Goal: Information Seeking & Learning: Learn about a topic

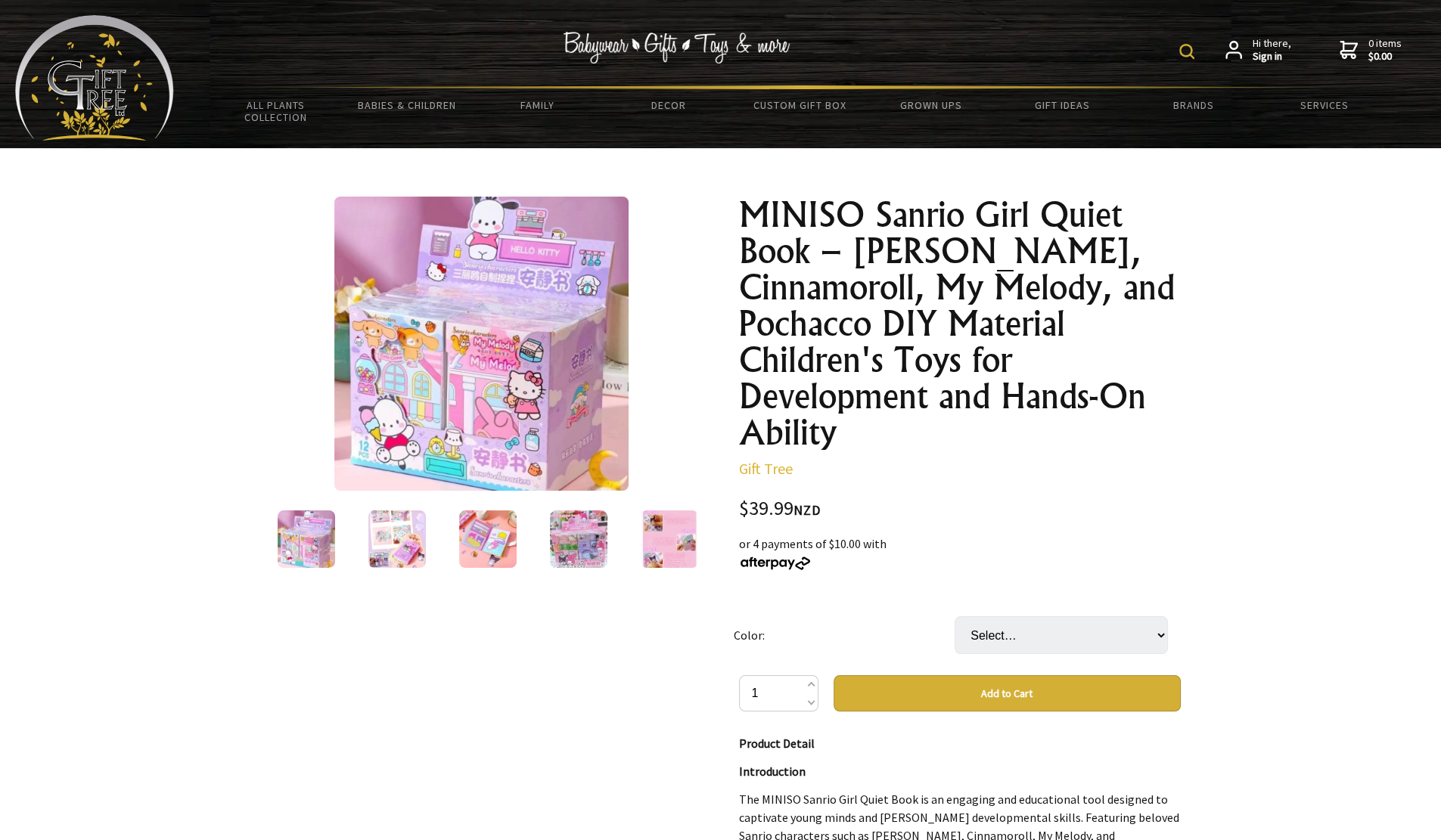
click at [314, 525] on img at bounding box center [307, 540] width 58 height 58
click at [292, 530] on img at bounding box center [307, 540] width 58 height 58
click at [406, 527] on img at bounding box center [397, 540] width 58 height 58
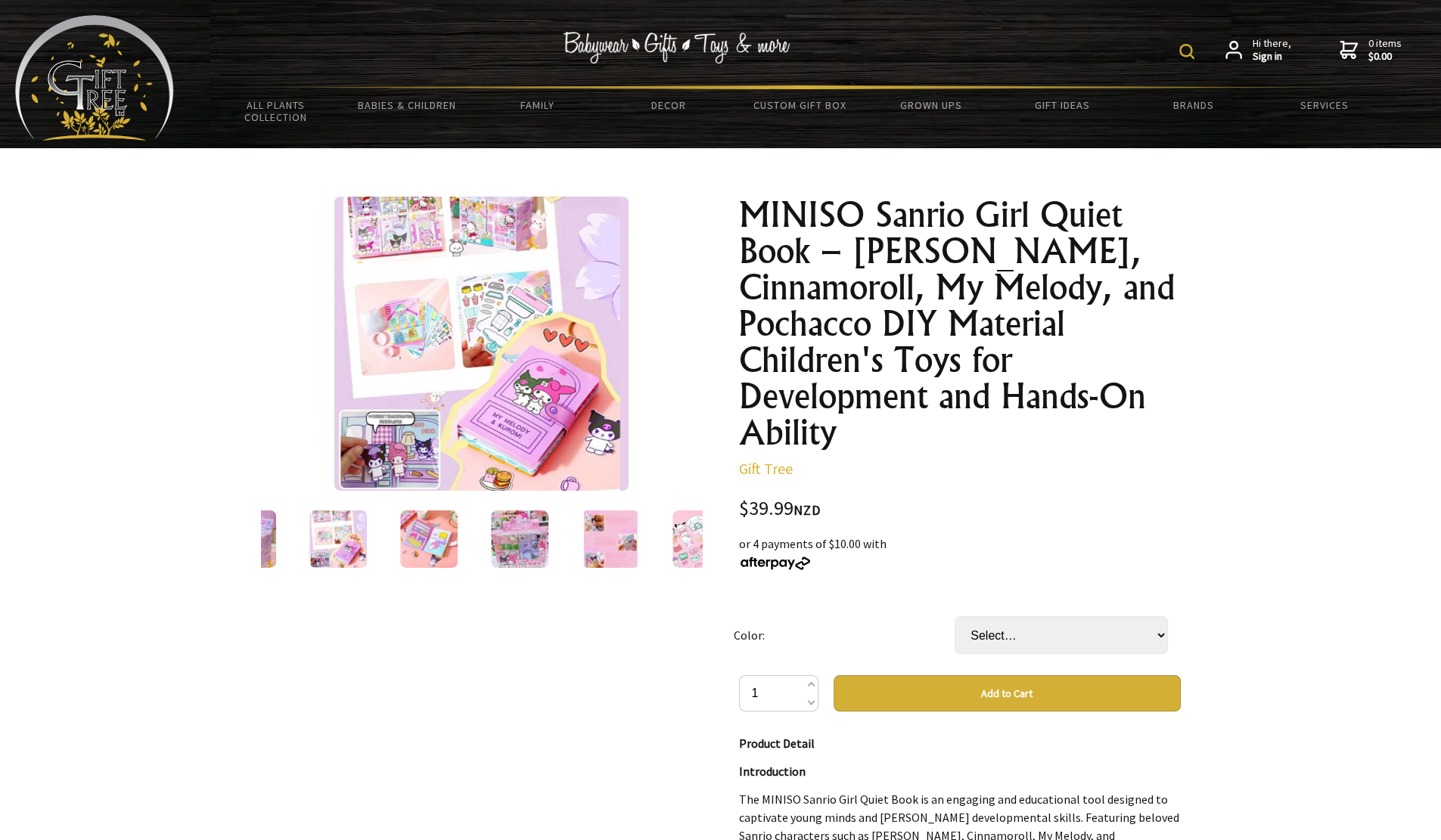
click at [414, 521] on img at bounding box center [429, 540] width 58 height 58
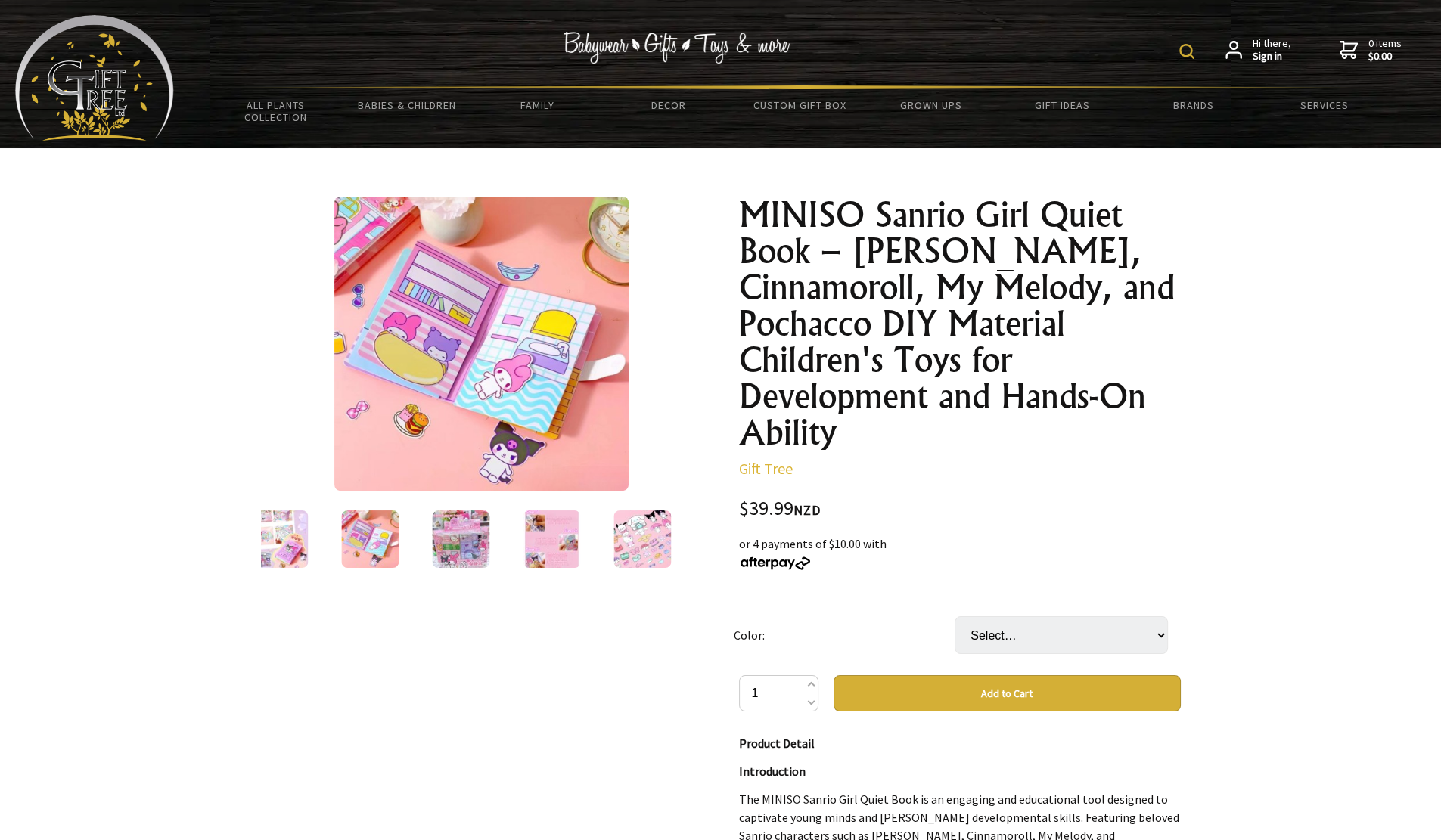
click at [648, 531] on img at bounding box center [642, 540] width 58 height 58
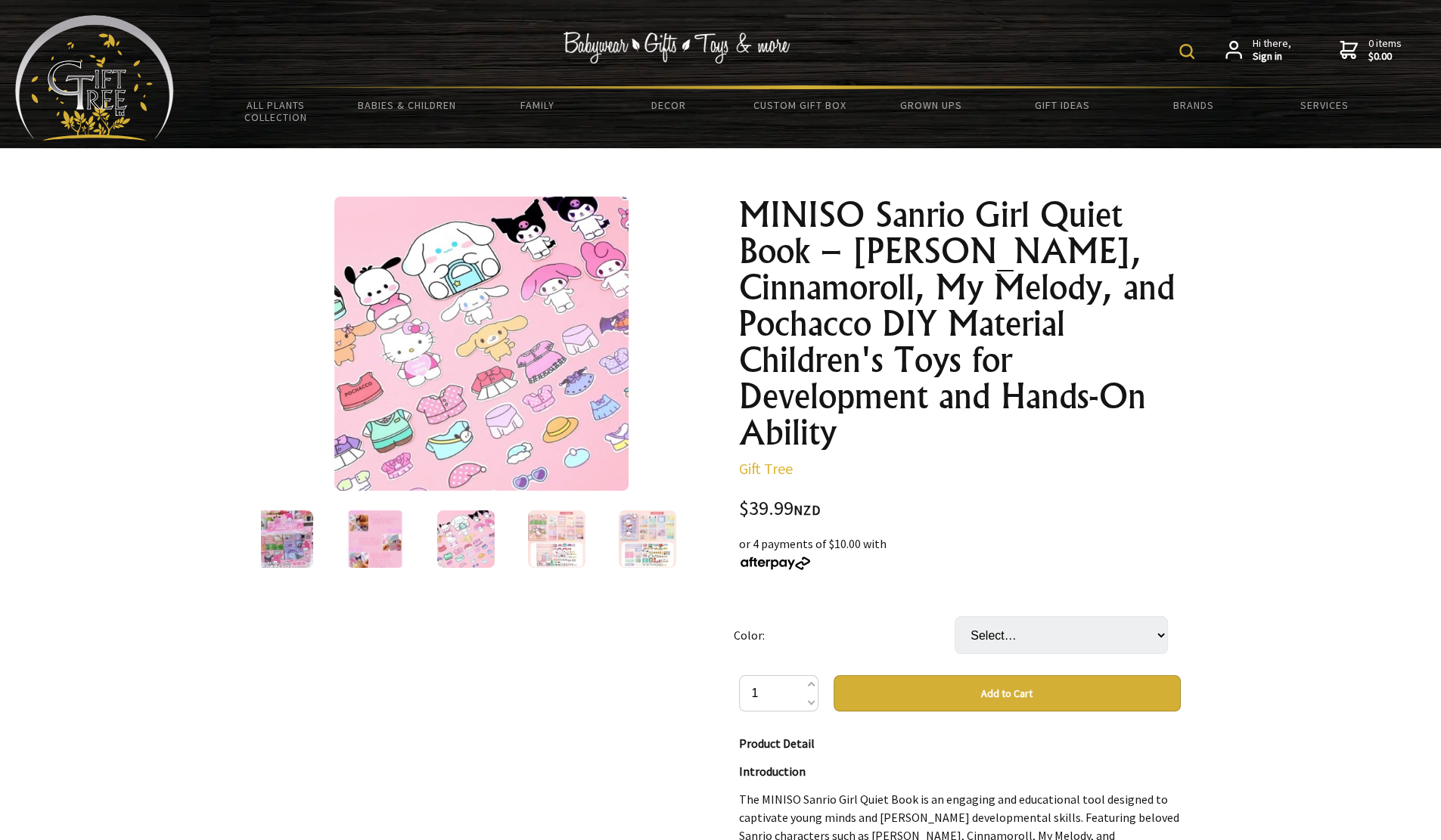
click at [560, 552] on img at bounding box center [556, 540] width 58 height 58
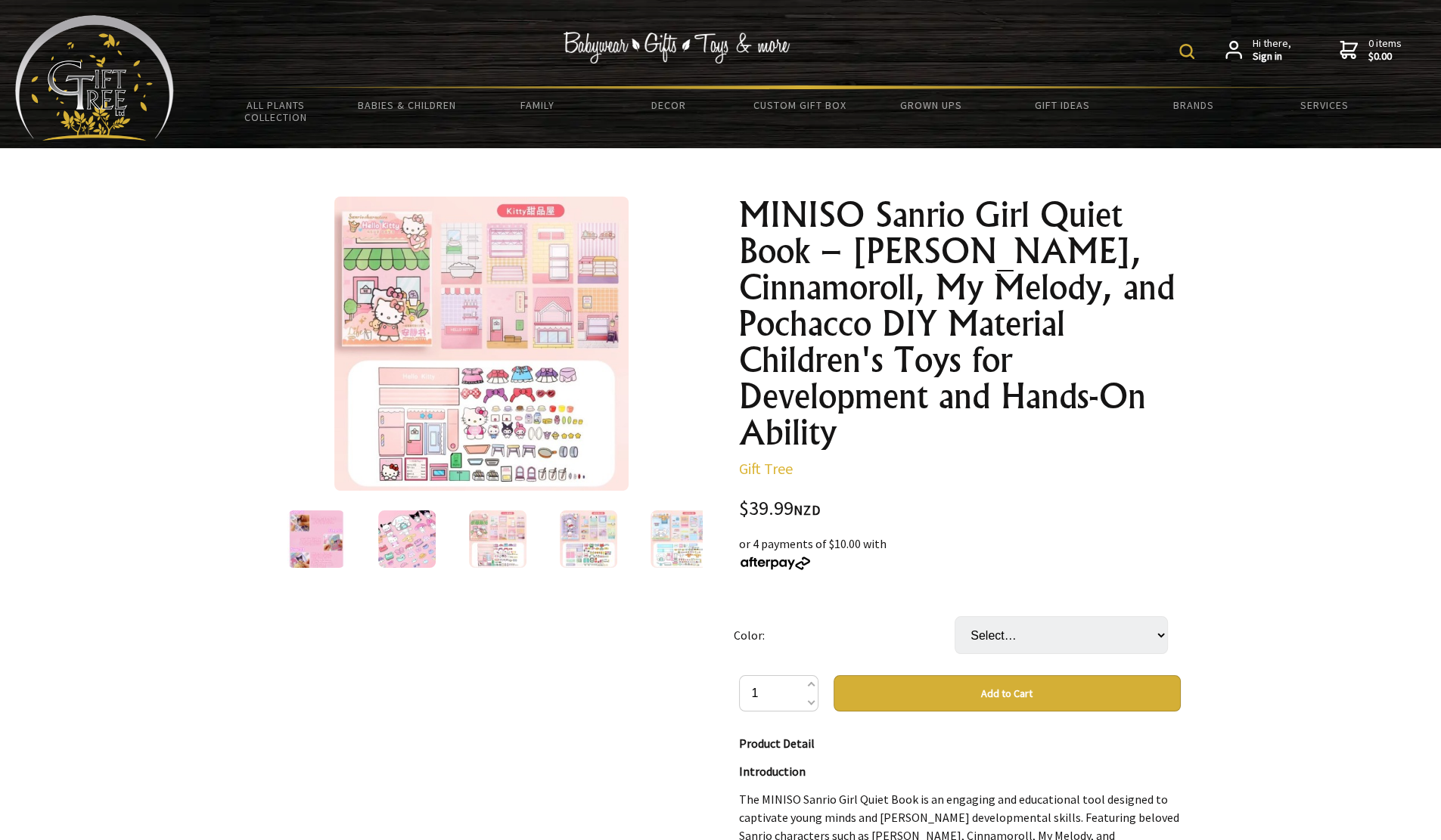
click at [594, 556] on img at bounding box center [588, 540] width 58 height 58
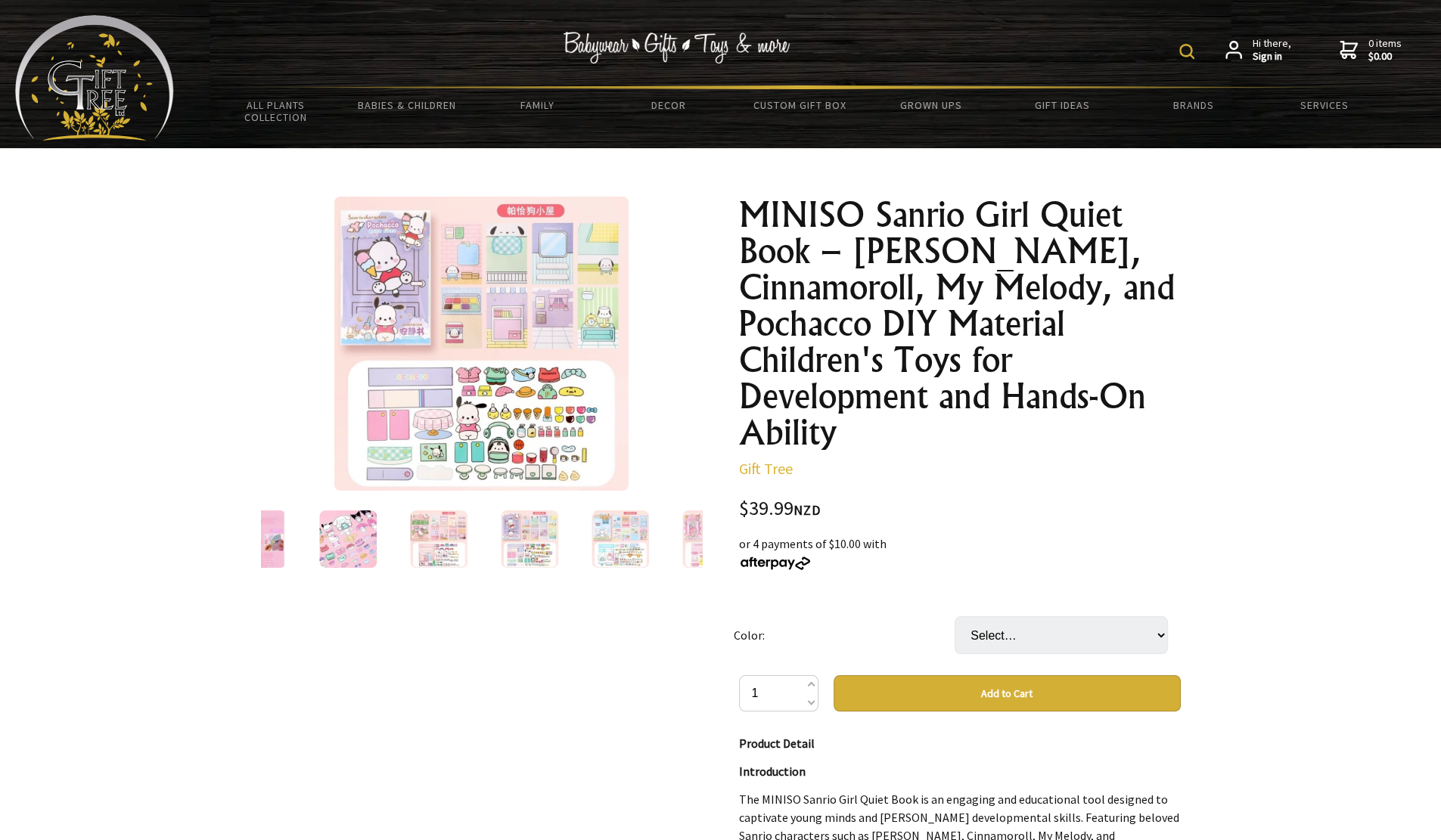
click at [593, 547] on img at bounding box center [620, 540] width 58 height 58
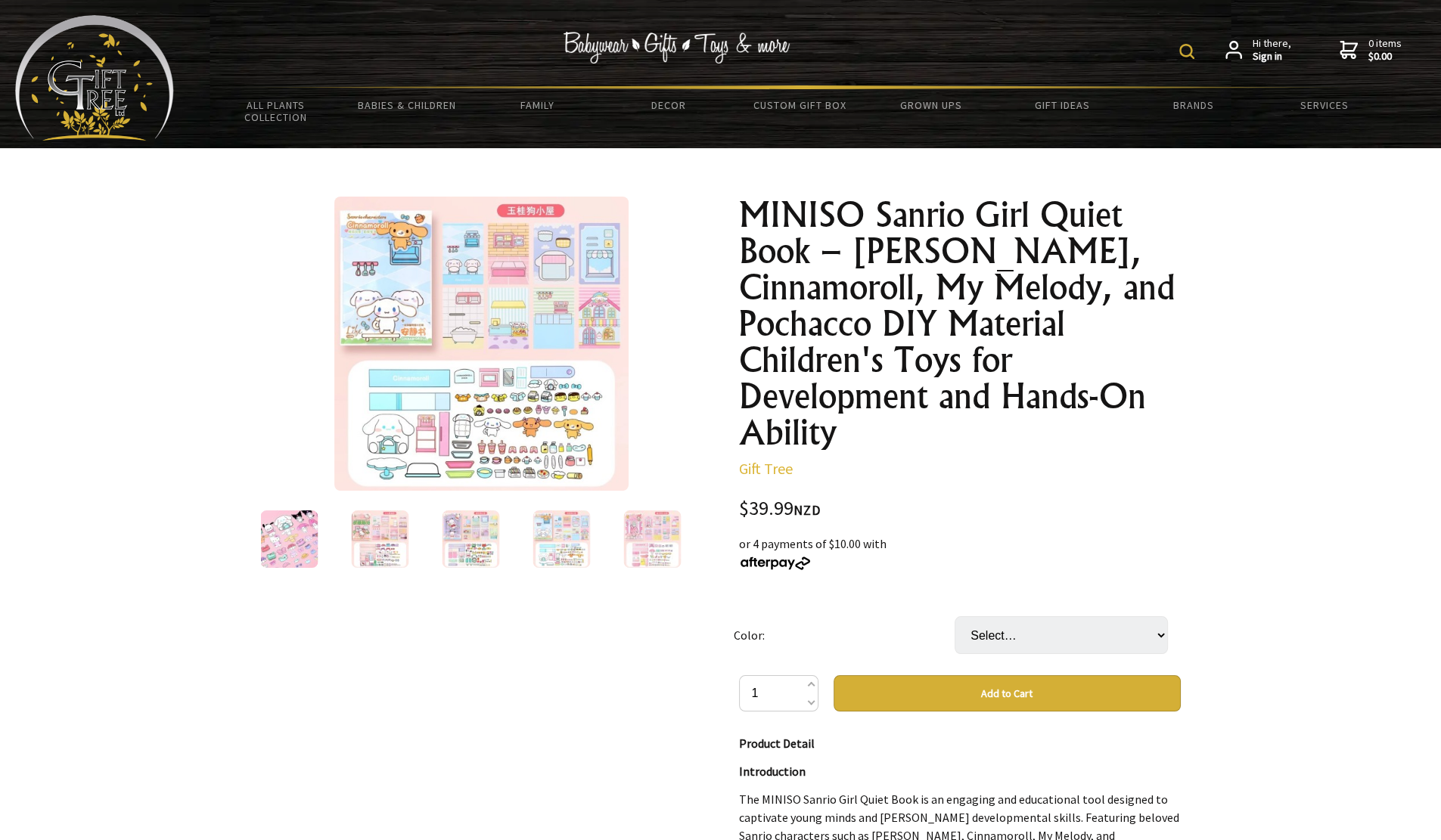
click at [614, 526] on div at bounding box center [652, 540] width 91 height 64
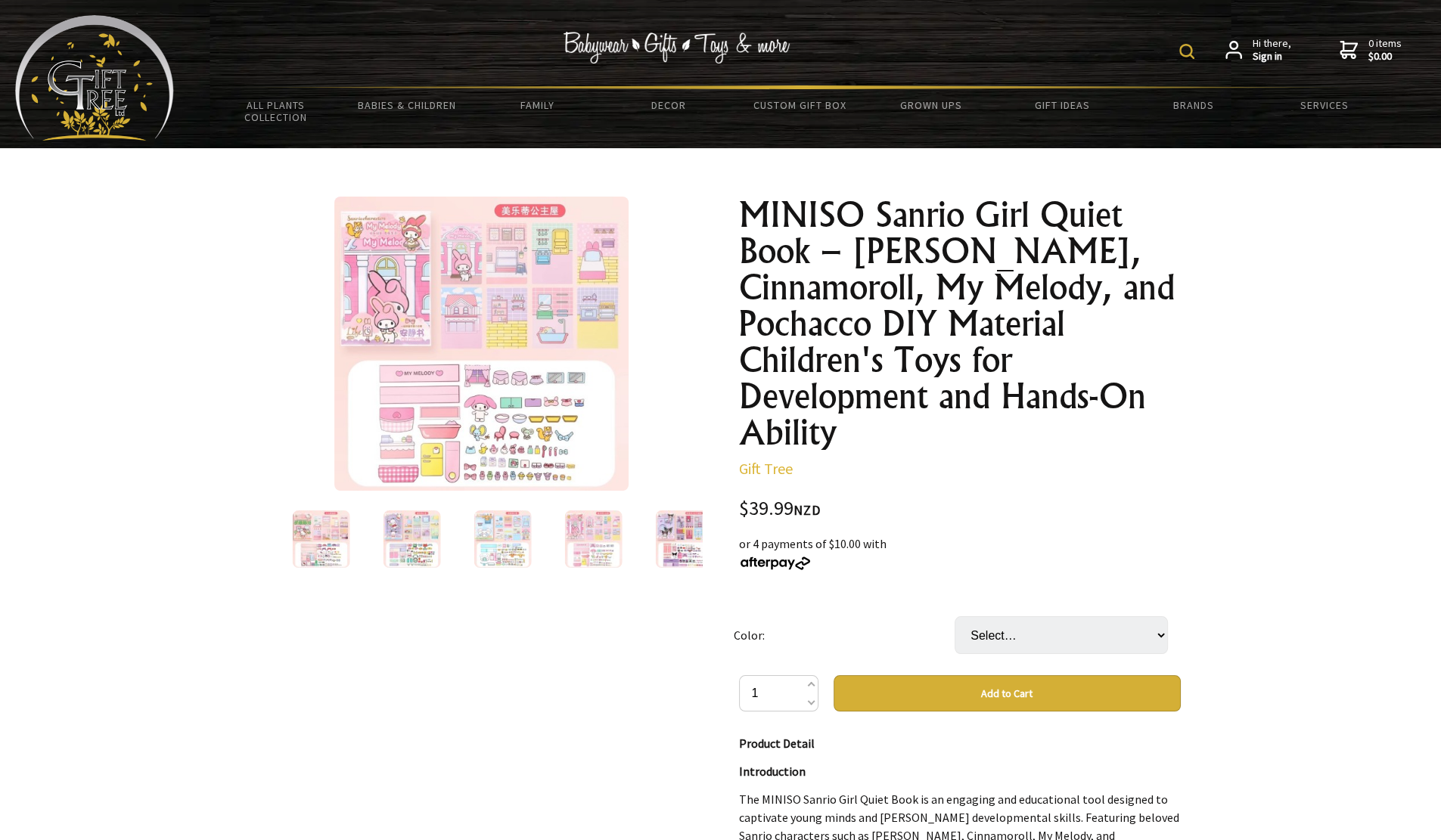
click at [652, 530] on div at bounding box center [684, 540] width 91 height 64
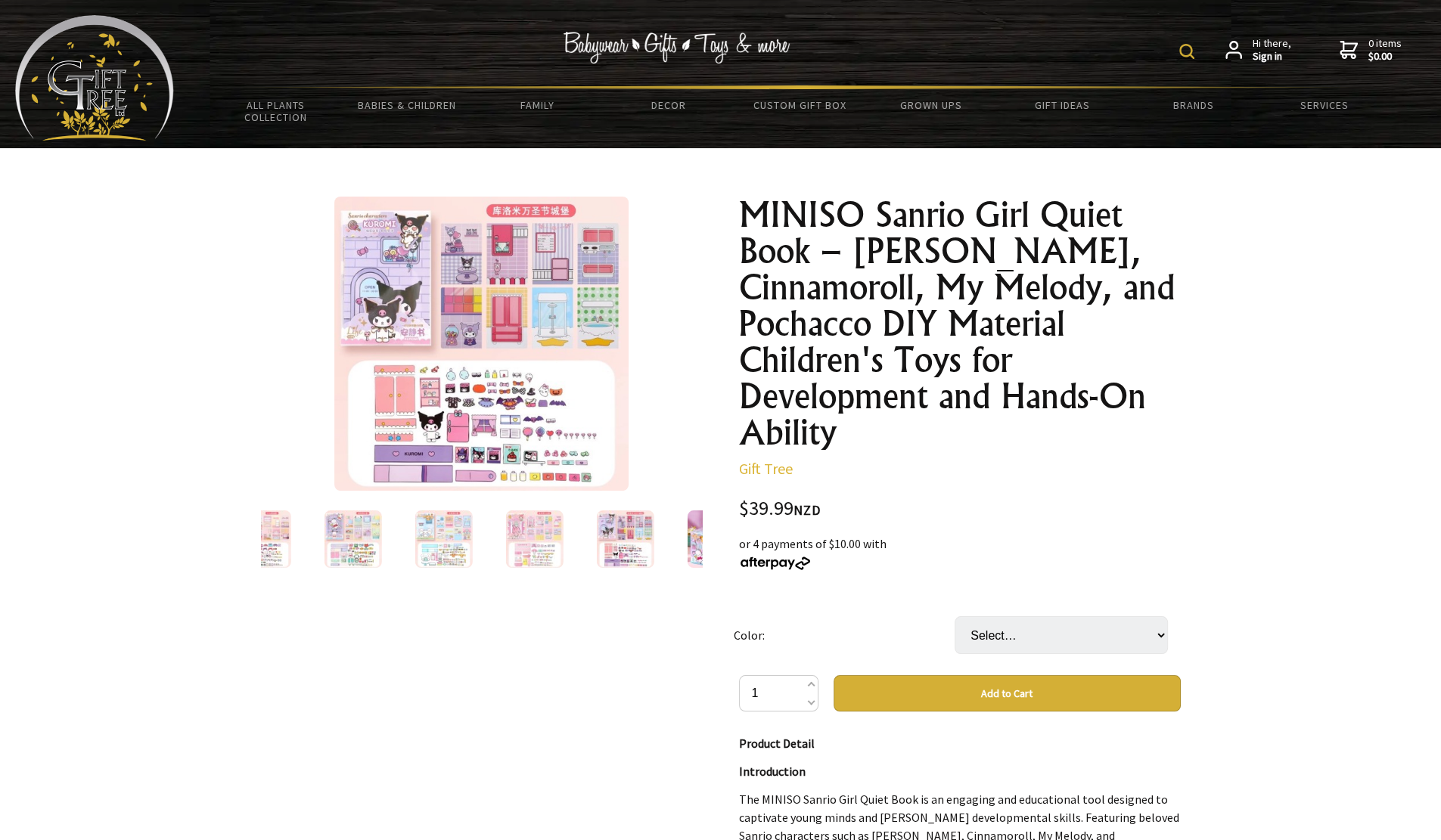
click at [681, 531] on div at bounding box center [716, 540] width 91 height 64
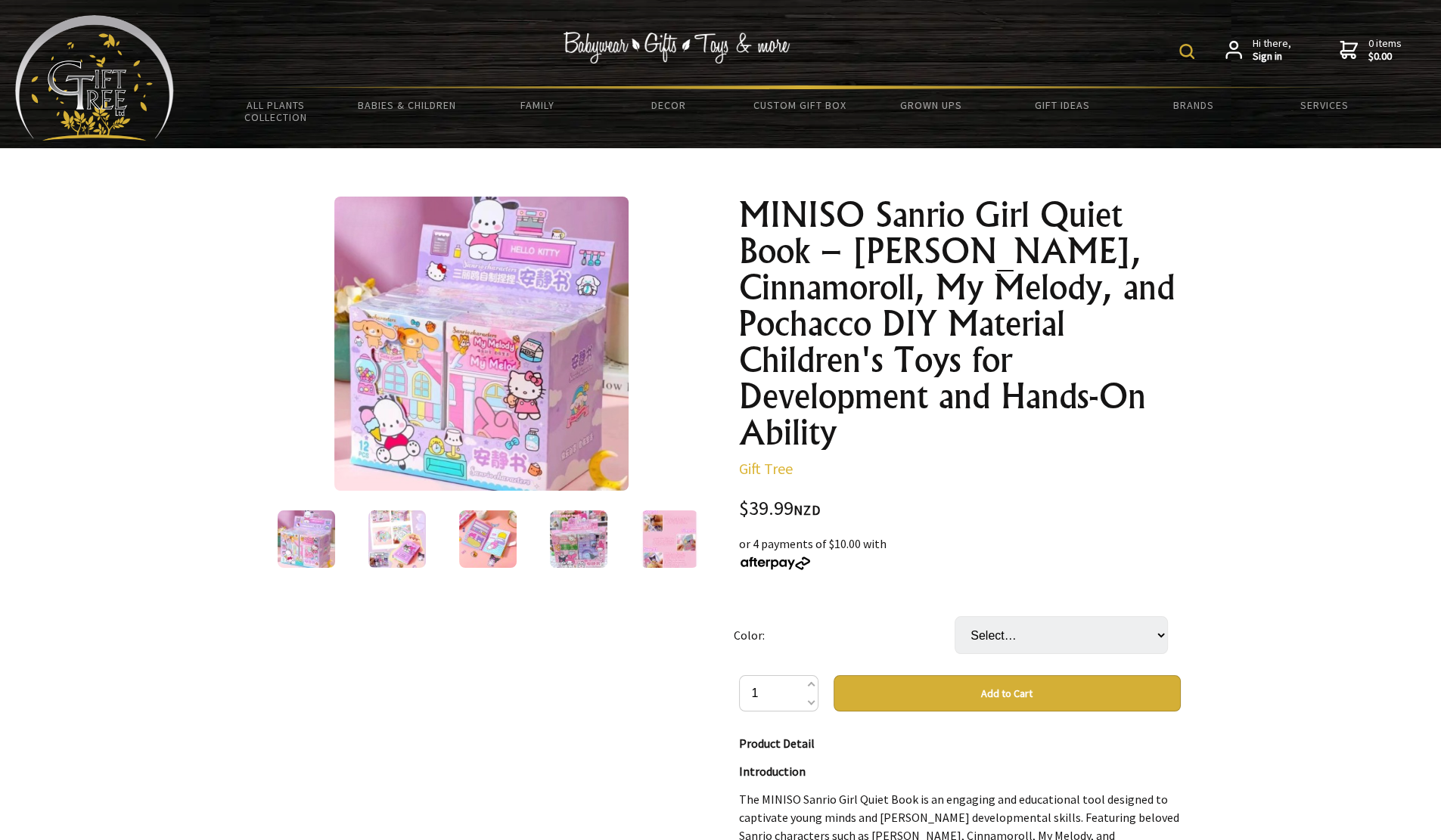
click at [510, 542] on img at bounding box center [488, 540] width 58 height 58
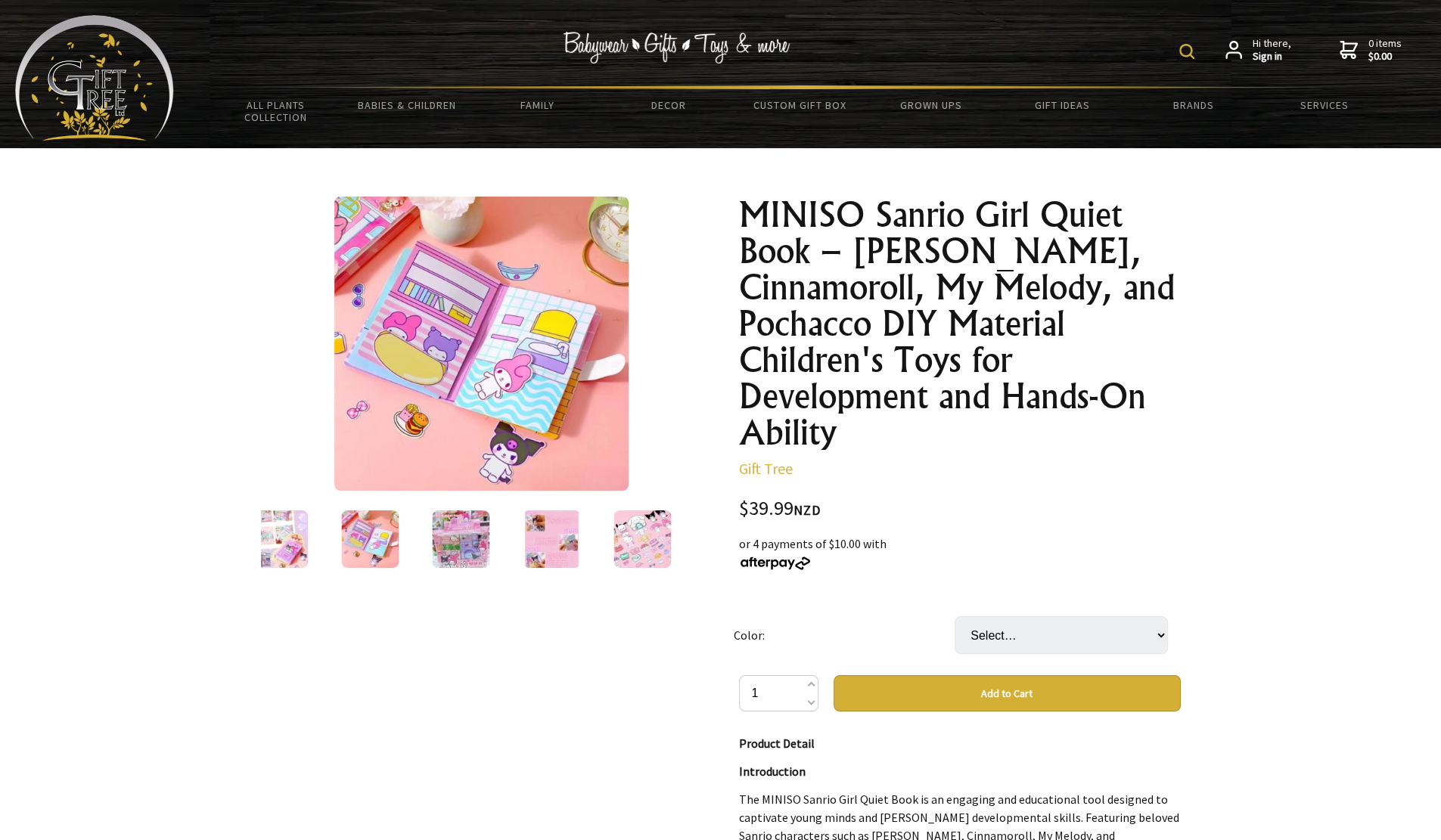
click at [377, 513] on img at bounding box center [370, 540] width 58 height 58
click at [326, 514] on div at bounding box center [370, 540] width 91 height 64
click at [288, 537] on img at bounding box center [279, 540] width 58 height 58
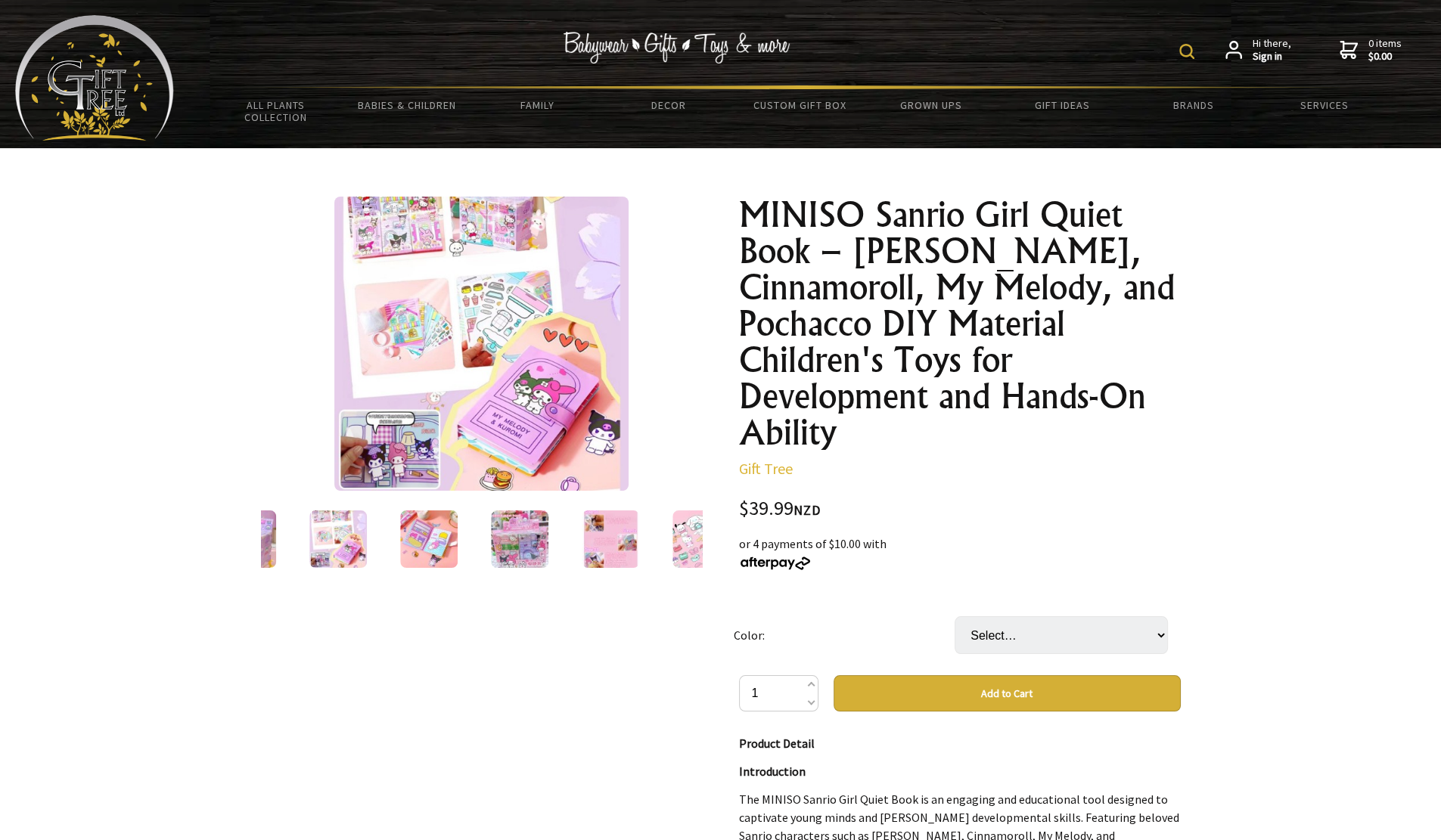
click at [275, 536] on img at bounding box center [248, 540] width 58 height 58
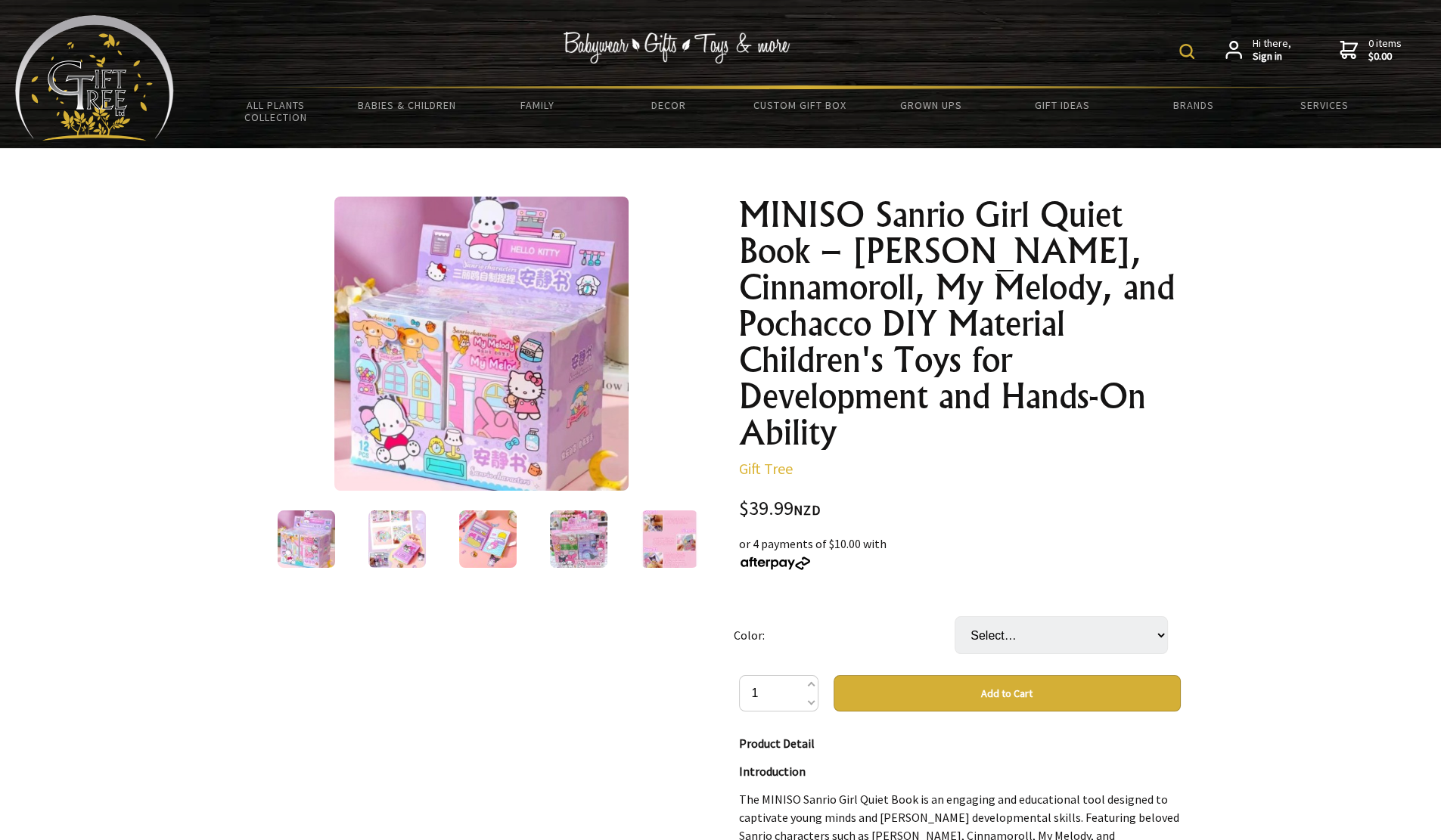
click at [284, 536] on img at bounding box center [307, 540] width 58 height 58
drag, startPoint x: 637, startPoint y: 535, endPoint x: 625, endPoint y: 492, distance: 44.6
click at [625, 492] on div "1 /11" at bounding box center [482, 383] width 442 height 374
